Goal: Task Accomplishment & Management: Use online tool/utility

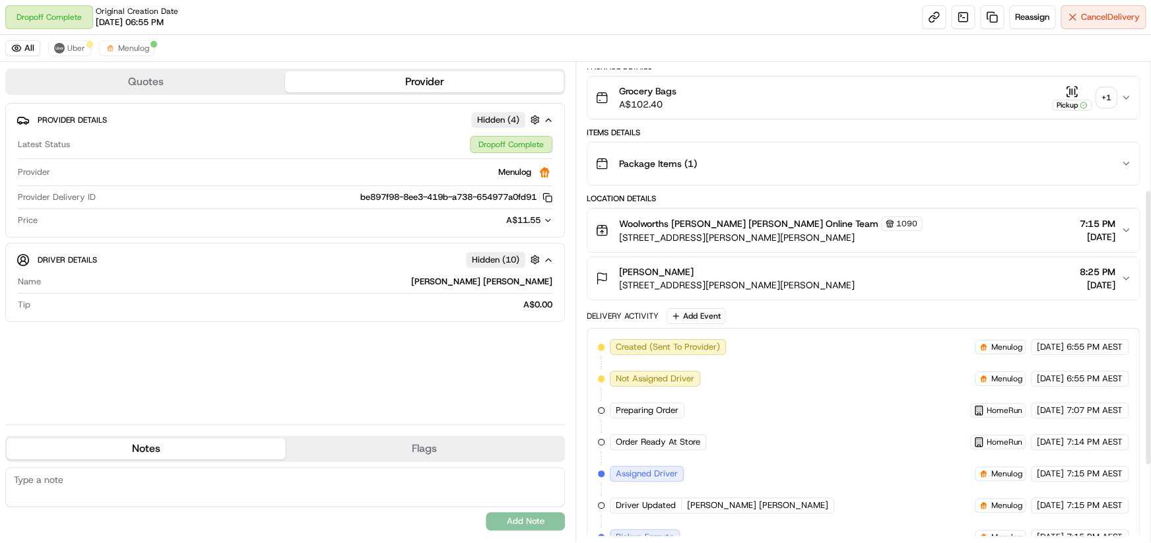
scroll to position [354, 0]
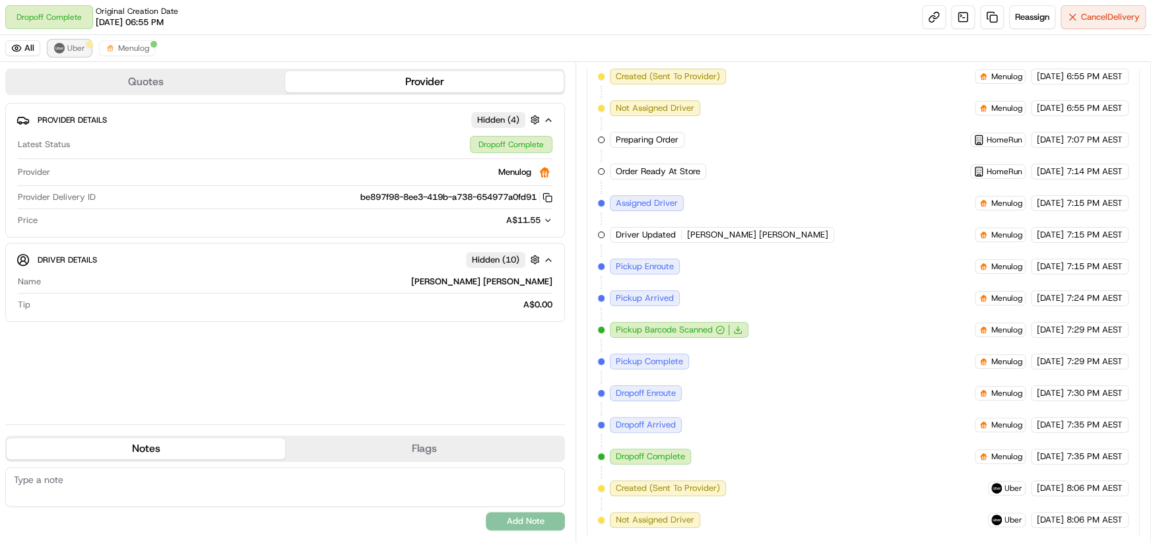
click at [67, 48] on span "Uber" at bounding box center [76, 48] width 18 height 11
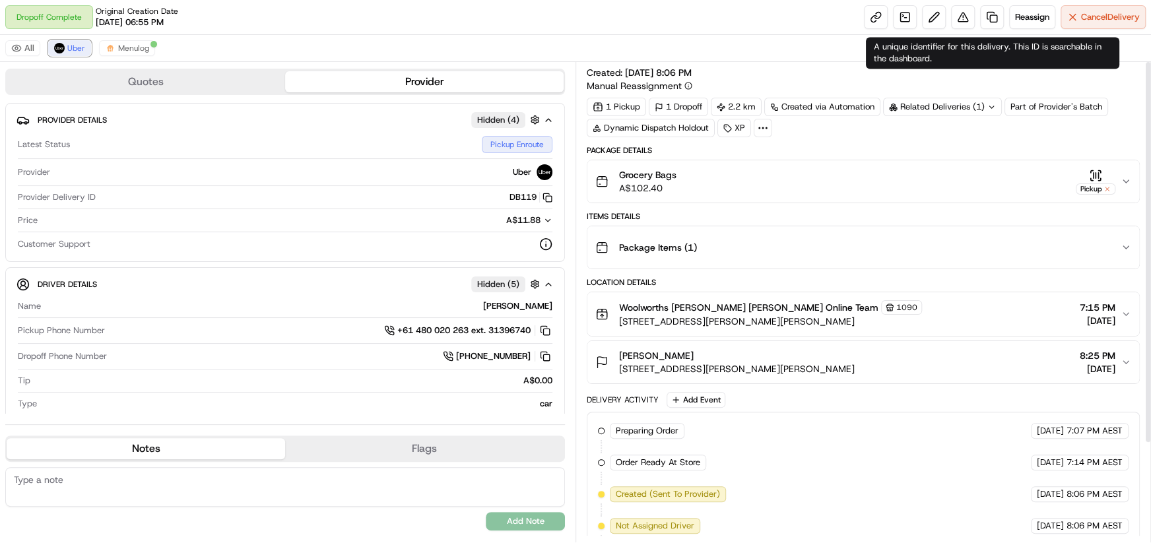
scroll to position [0, 0]
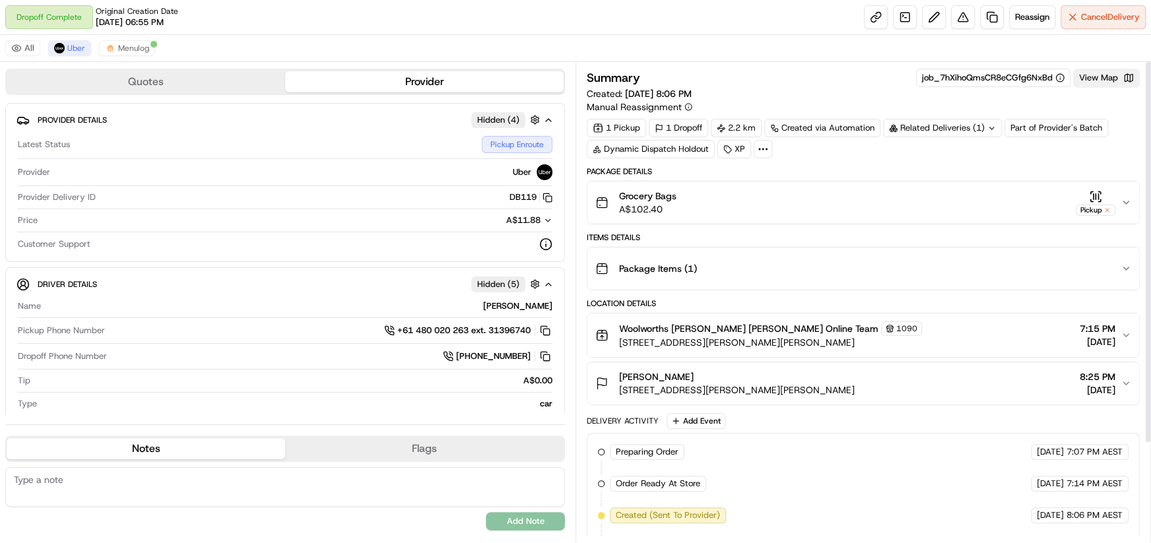
click at [1109, 76] on button "View Map" at bounding box center [1106, 78] width 67 height 18
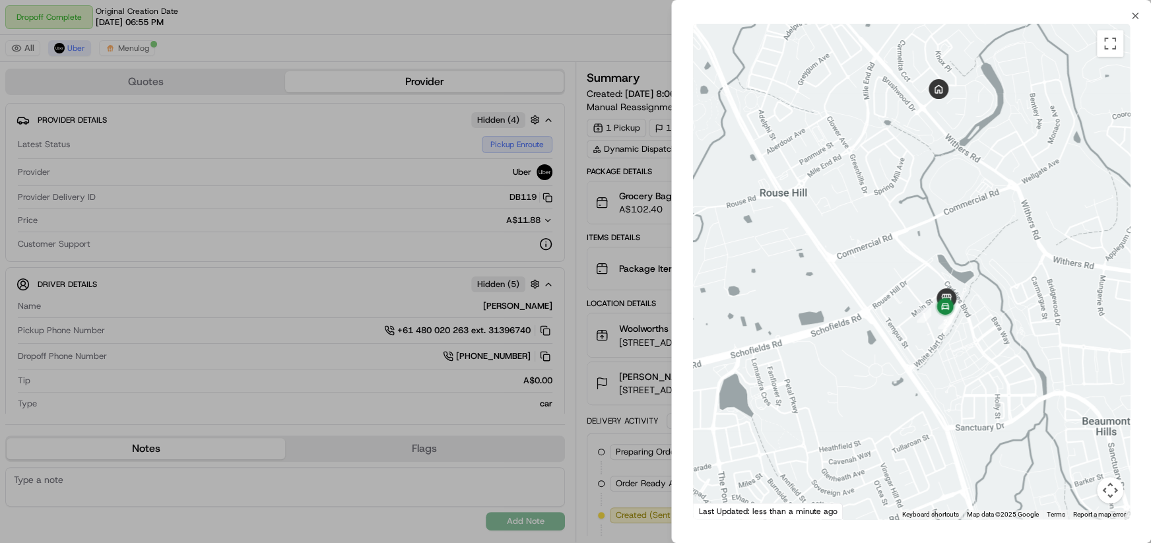
click at [569, 122] on div at bounding box center [575, 271] width 1151 height 543
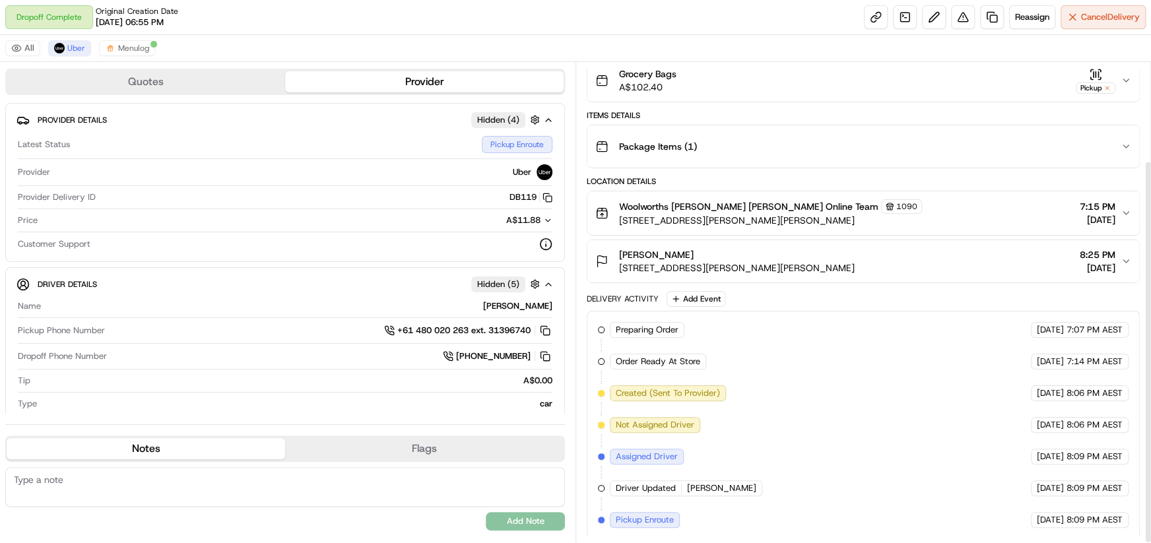
scroll to position [123, 0]
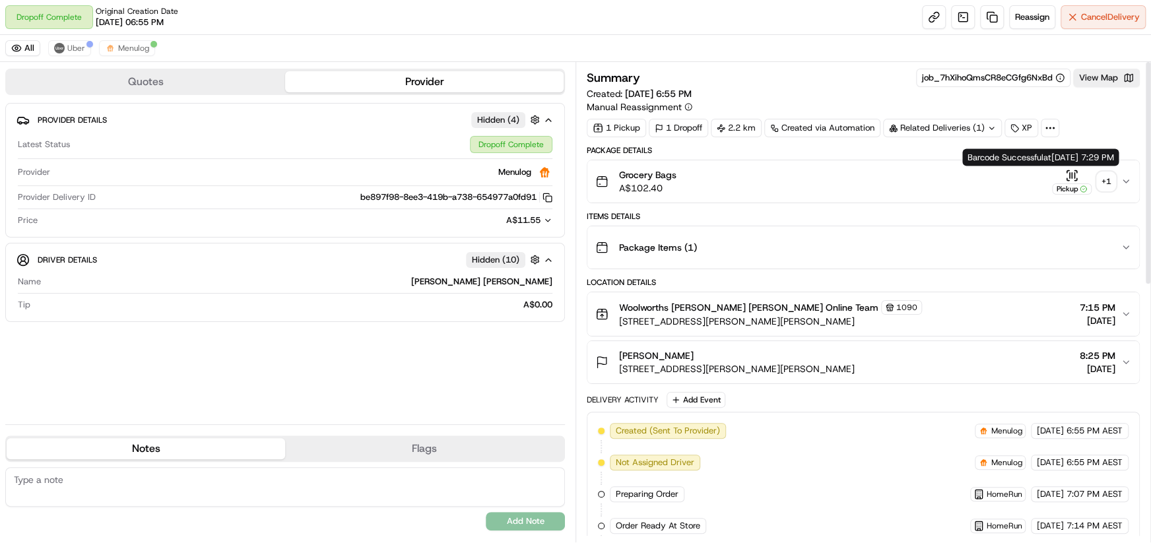
click at [1102, 183] on div "+ 1" at bounding box center [1106, 181] width 18 height 18
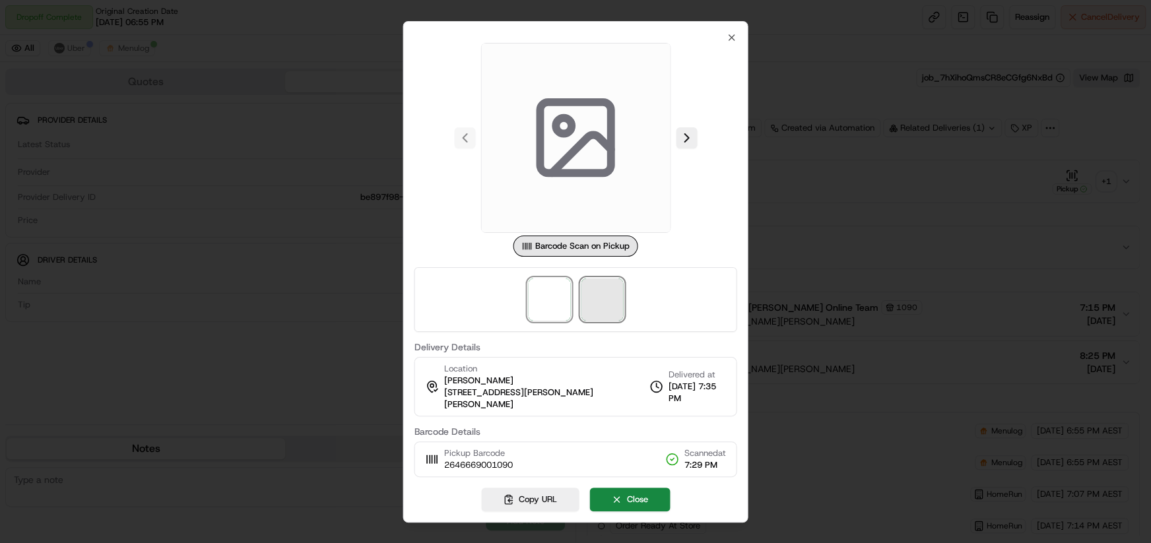
click at [596, 308] on span at bounding box center [602, 299] width 42 height 42
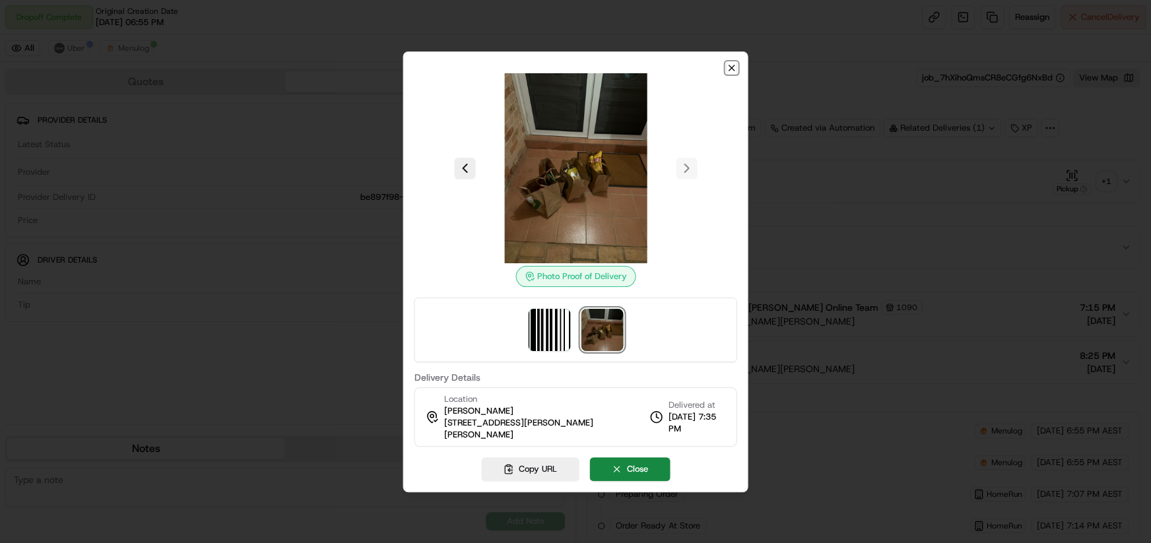
click at [727, 73] on icon "button" at bounding box center [732, 68] width 11 height 11
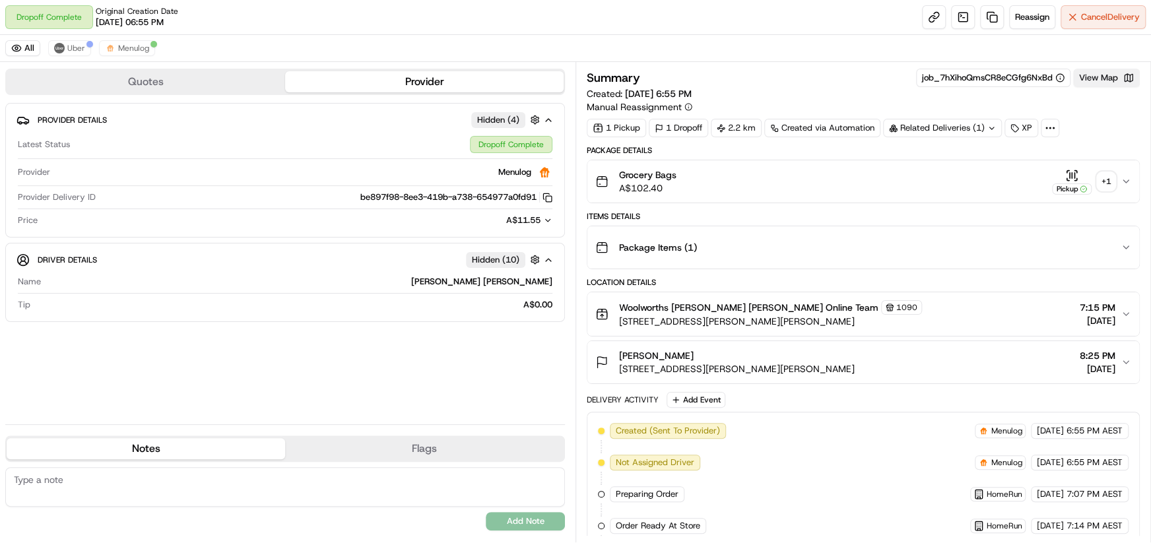
click at [1111, 76] on button "View Map" at bounding box center [1106, 78] width 67 height 18
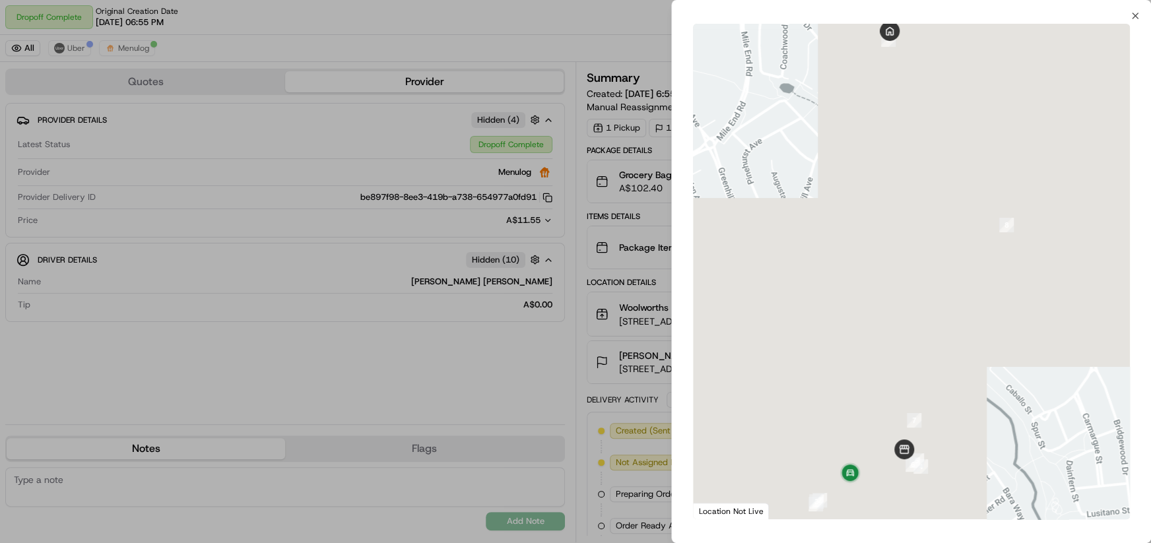
click at [471, 42] on div at bounding box center [575, 271] width 1151 height 543
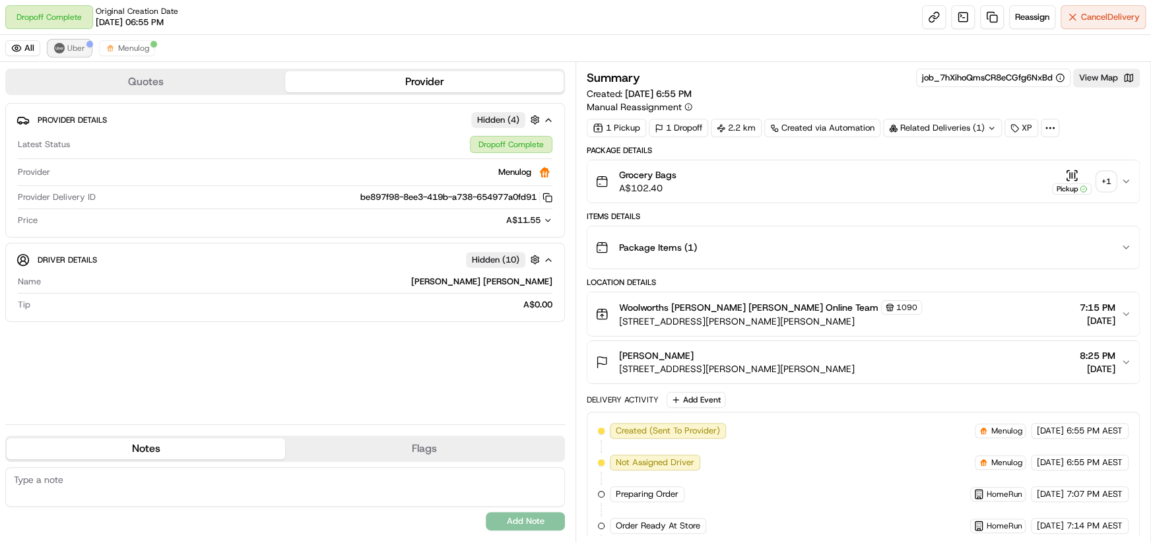
click at [57, 46] on img at bounding box center [59, 48] width 11 height 11
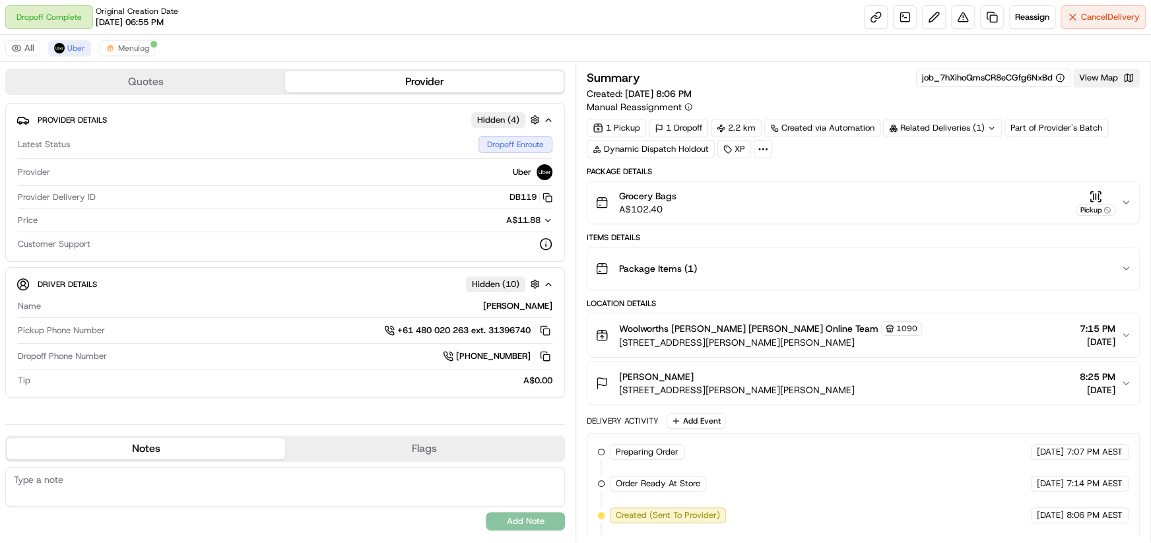
click at [1118, 75] on button "View Map" at bounding box center [1106, 78] width 67 height 18
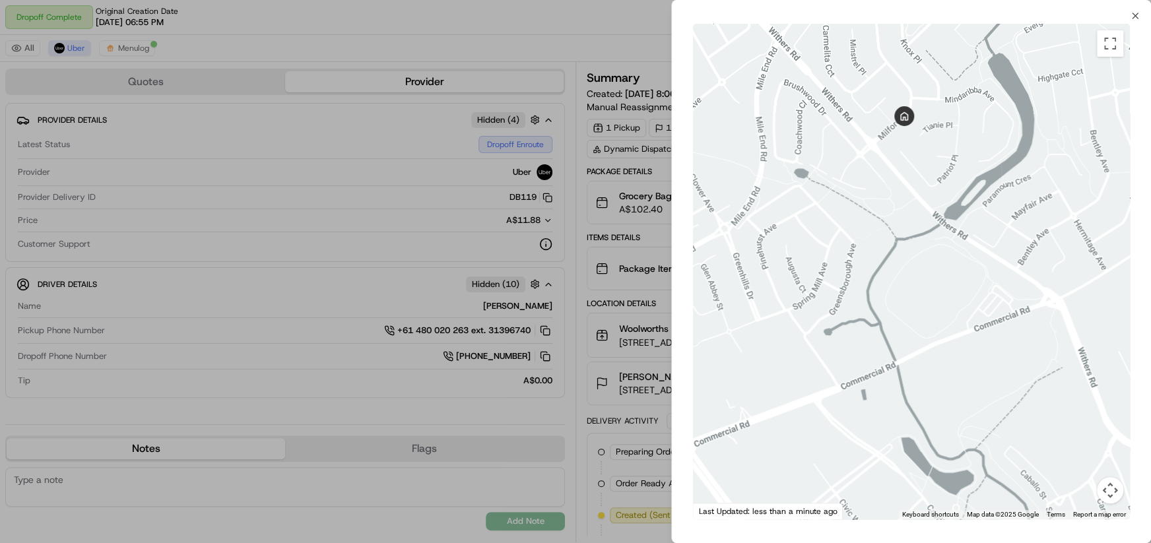
drag, startPoint x: 954, startPoint y: 350, endPoint x: 928, endPoint y: 427, distance: 81.0
click at [926, 434] on div at bounding box center [911, 272] width 437 height 496
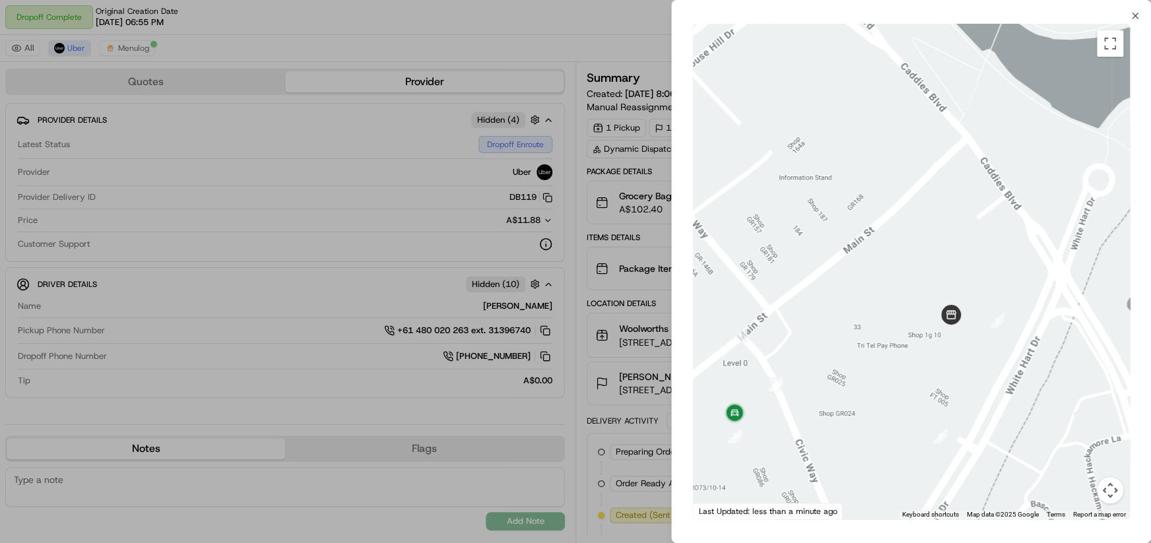
click at [594, 10] on div at bounding box center [575, 271] width 1151 height 543
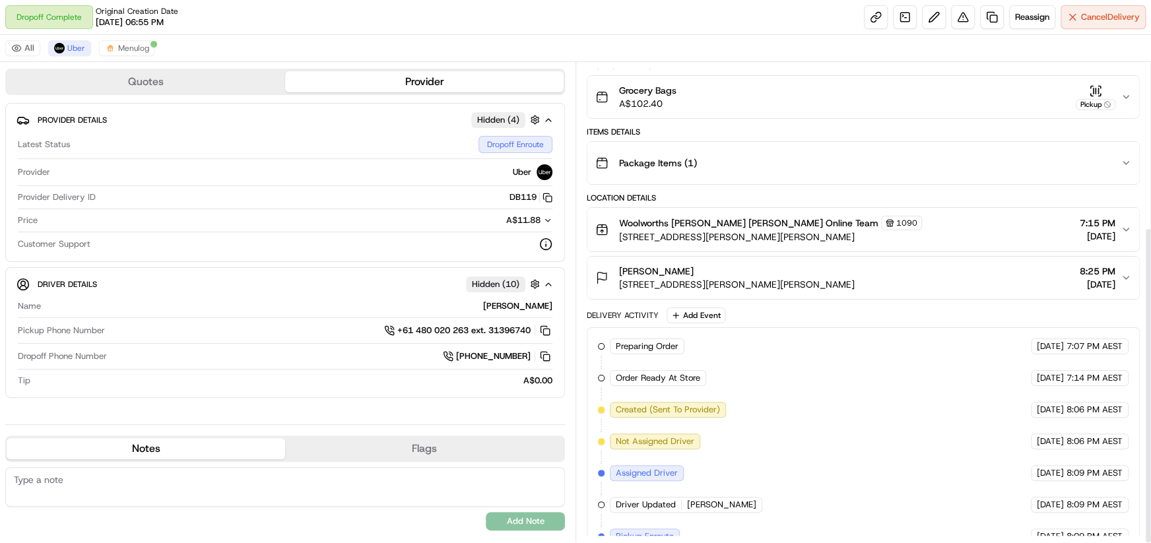
scroll to position [249, 0]
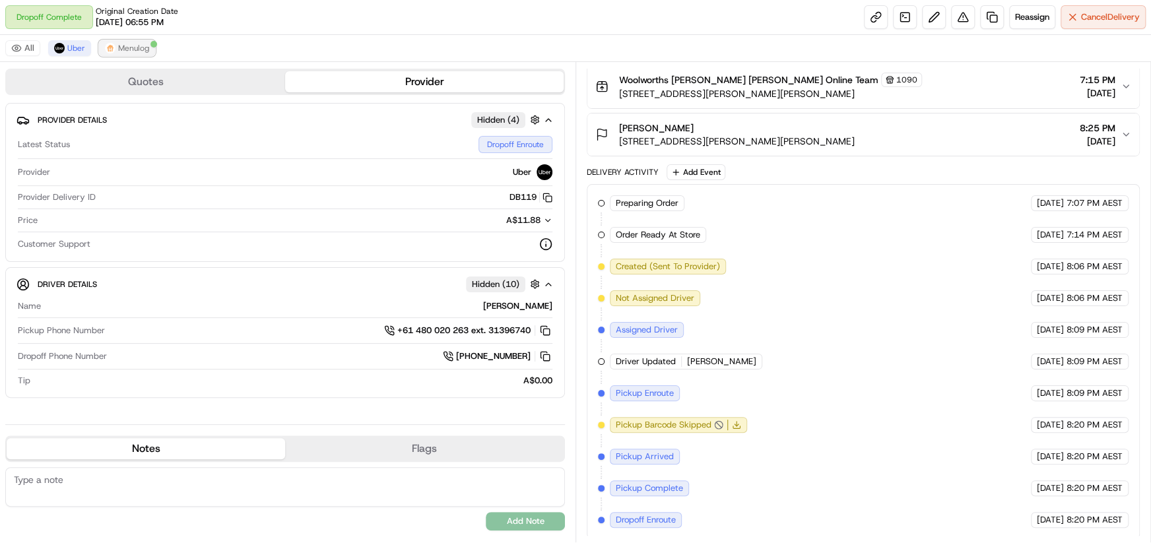
click at [114, 50] on button "Menulog" at bounding box center [127, 48] width 56 height 16
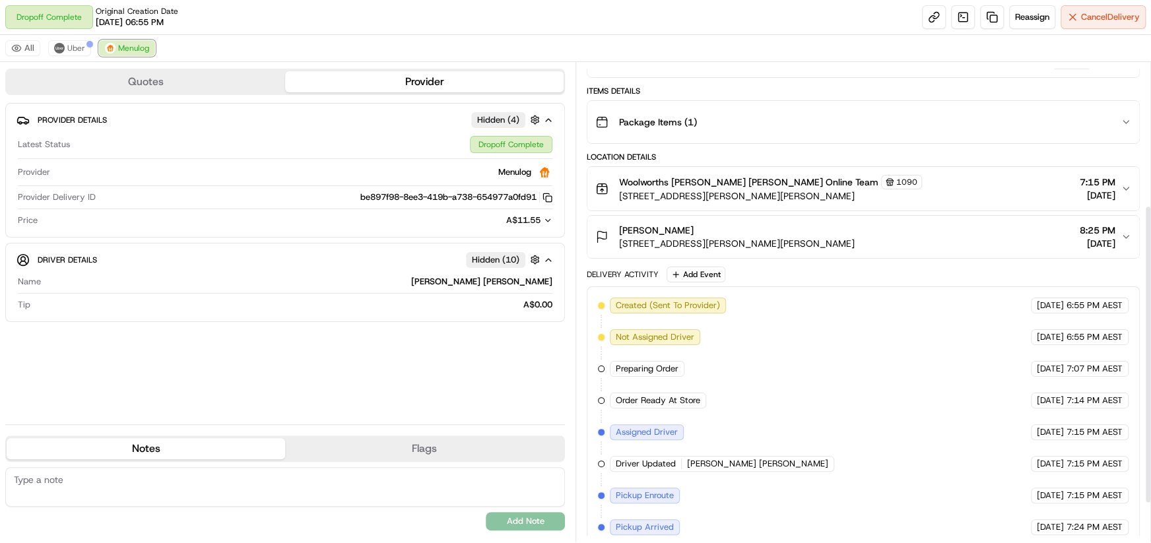
scroll to position [0, 0]
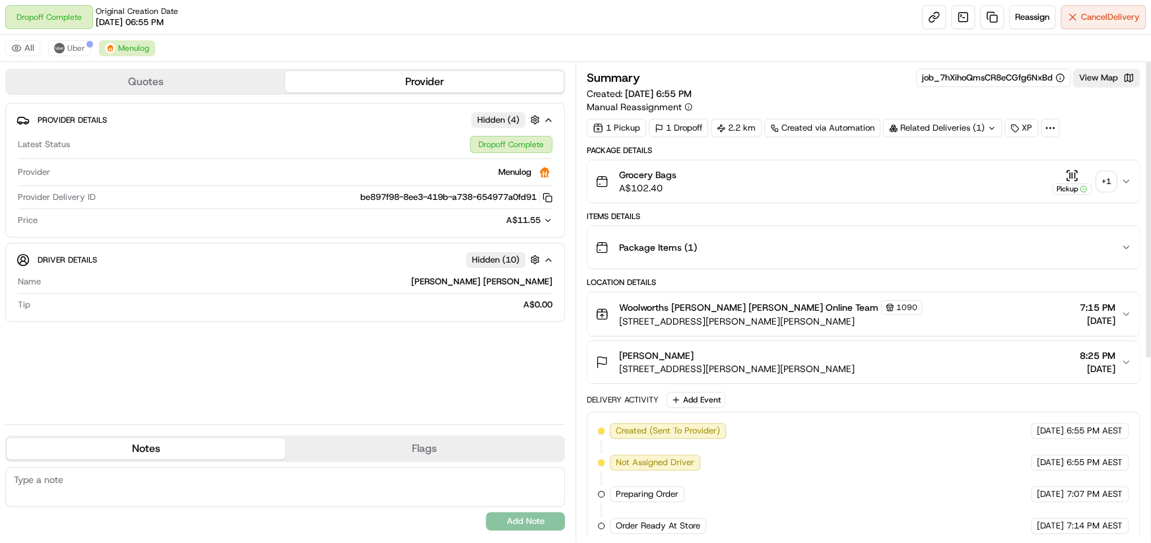
click at [1113, 179] on div "+ 1" at bounding box center [1106, 181] width 18 height 18
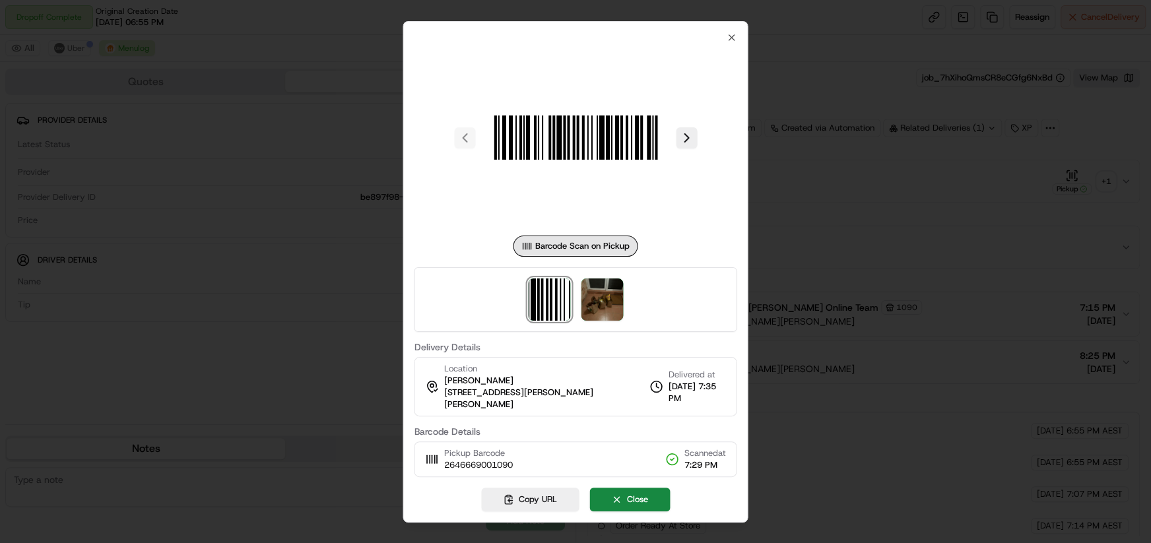
click at [600, 332] on div at bounding box center [575, 299] width 323 height 65
click at [601, 303] on img at bounding box center [602, 299] width 42 height 42
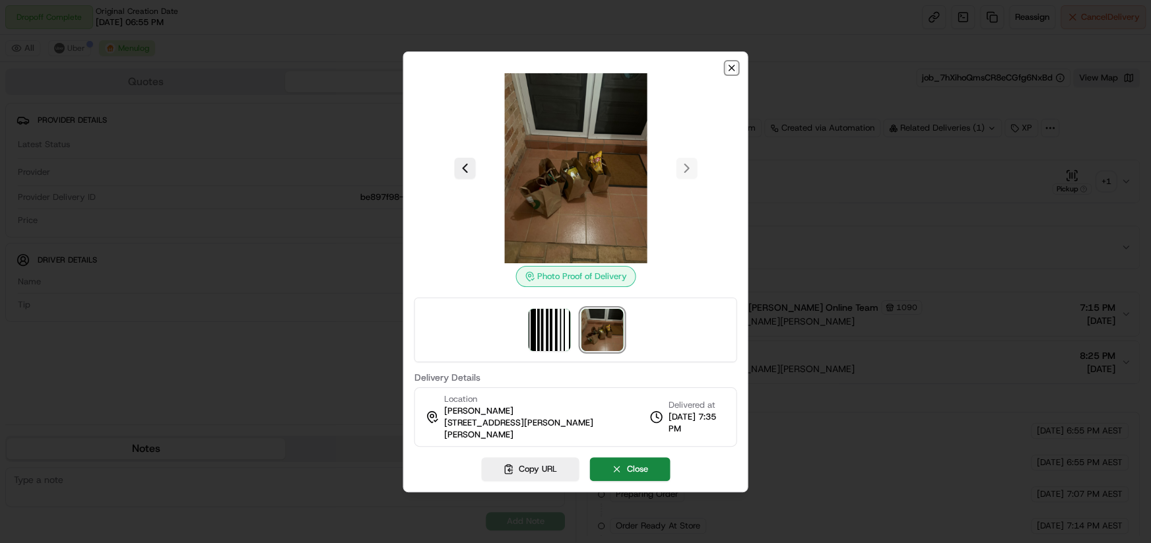
click at [735, 70] on icon "button" at bounding box center [732, 68] width 11 height 11
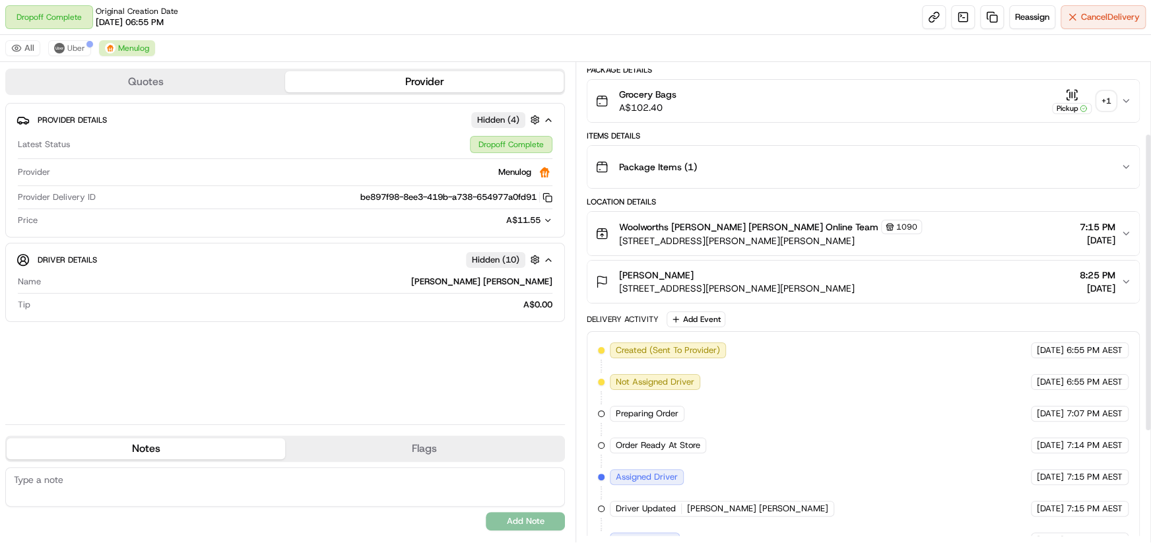
scroll to position [290, 0]
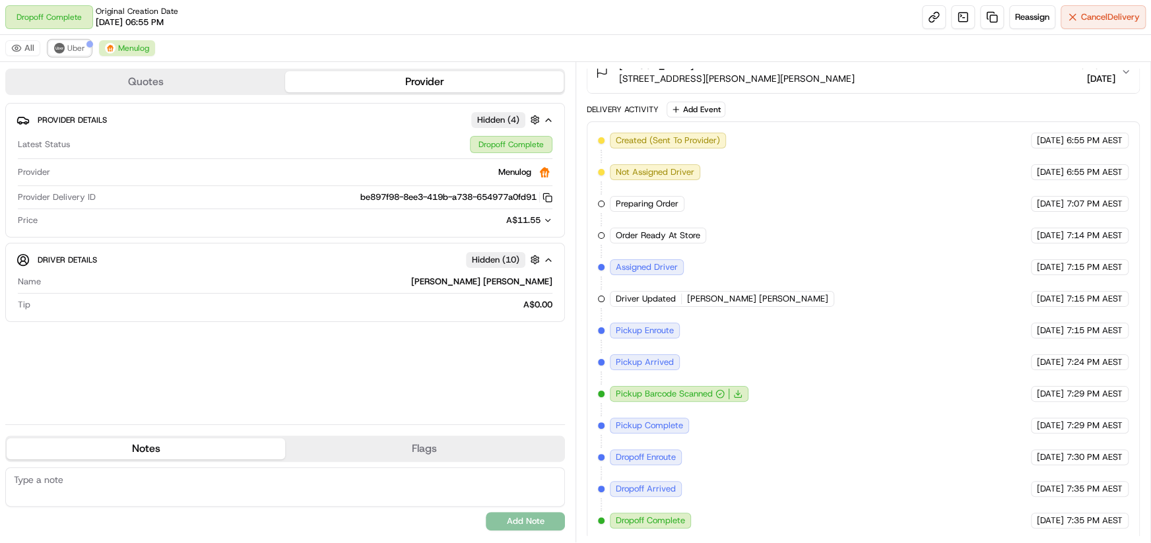
drag, startPoint x: 74, startPoint y: 46, endPoint x: 75, endPoint y: 57, distance: 10.6
click at [72, 44] on span "Uber" at bounding box center [76, 48] width 18 height 11
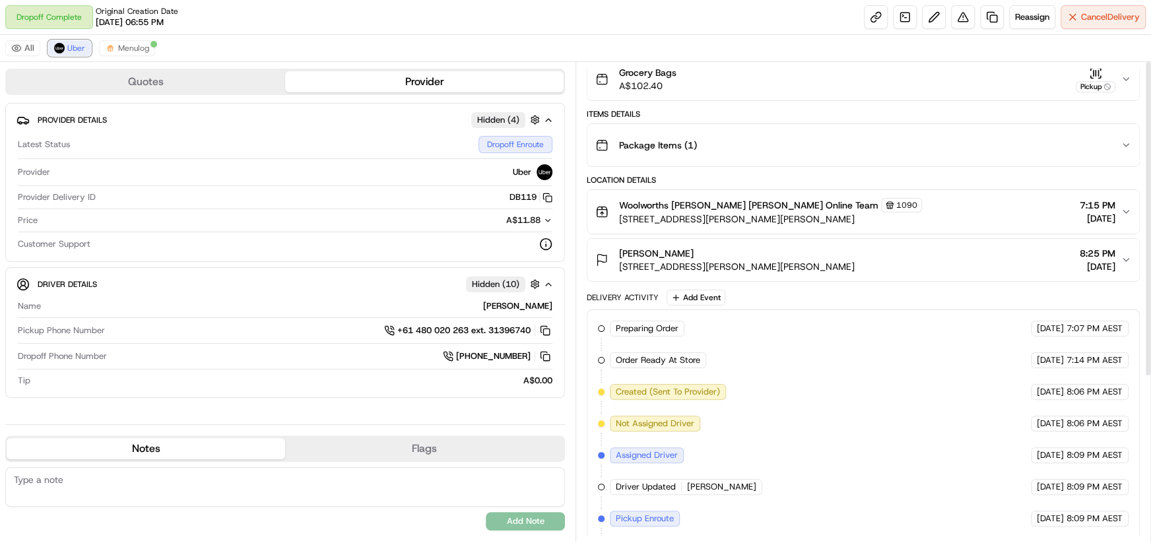
scroll to position [0, 0]
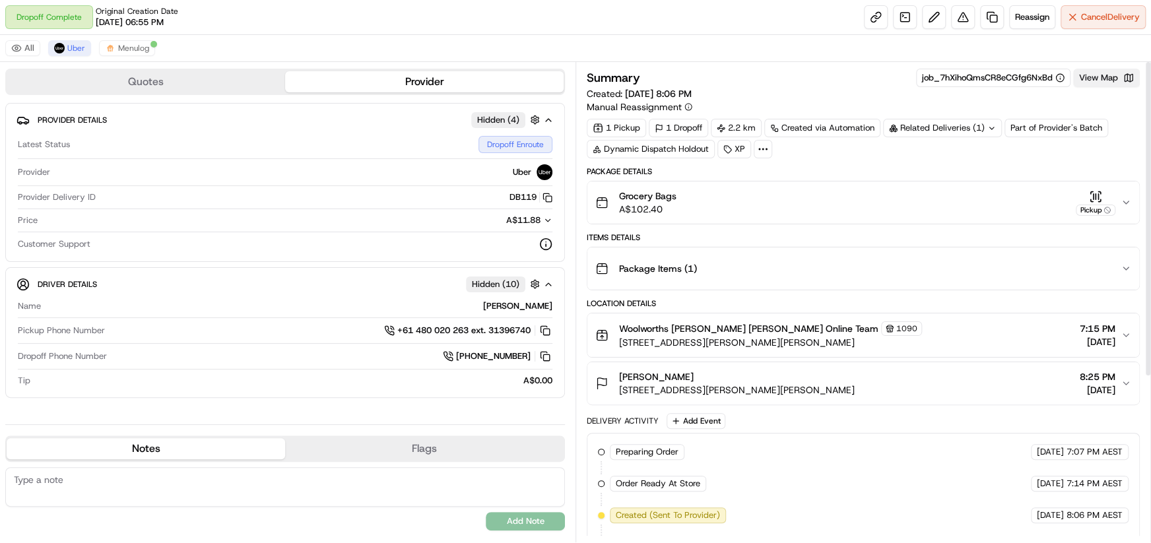
click at [1089, 84] on button "View Map" at bounding box center [1106, 78] width 67 height 18
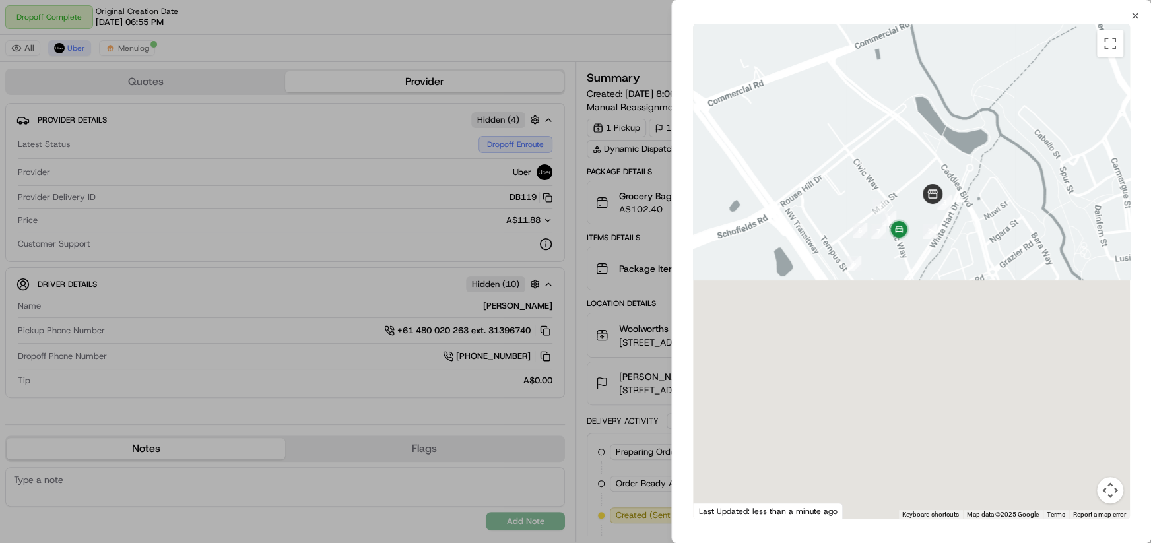
drag, startPoint x: 944, startPoint y: 268, endPoint x: 929, endPoint y: 20, distance: 248.5
click at [930, 20] on div "Close ← Move left → Move right ↑ Move up ↓ Move down + Zoom in - Zoom out Home …" at bounding box center [911, 271] width 480 height 543
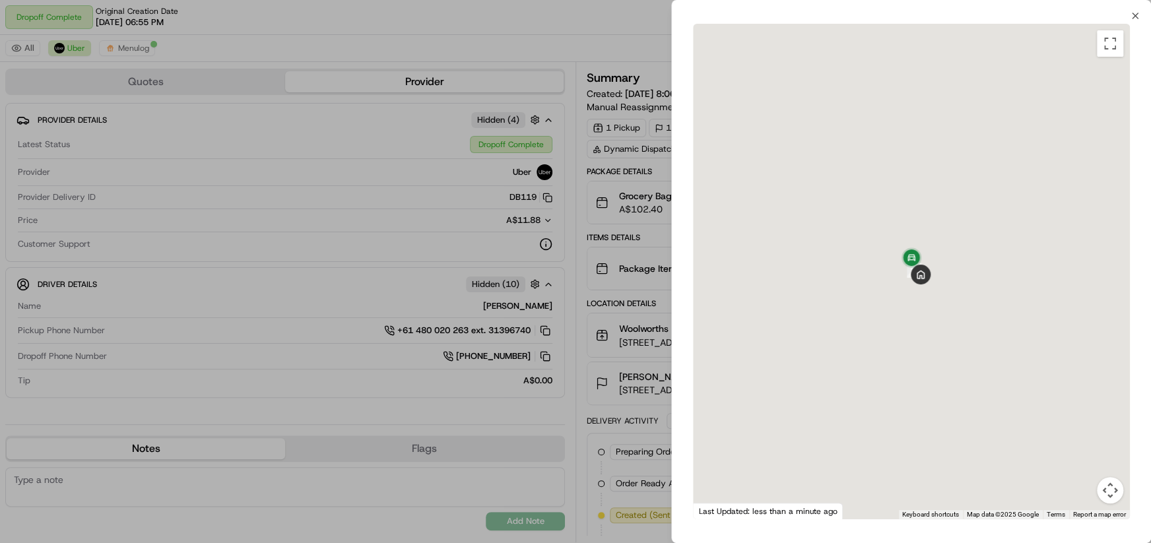
click at [589, 52] on div at bounding box center [575, 271] width 1151 height 543
